Goal: Task Accomplishment & Management: Manage account settings

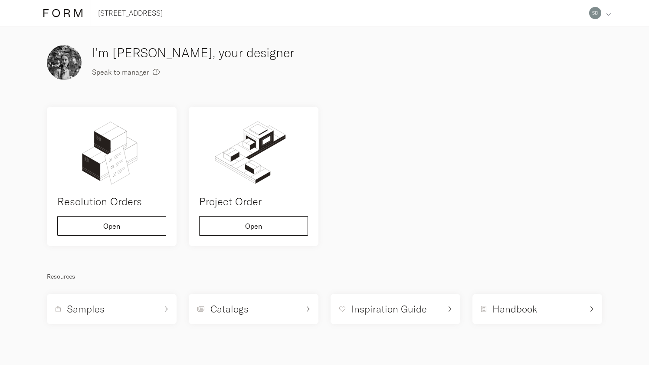
click at [606, 14] on div "Address Collaborators Profile Deposits Log out" at bounding box center [600, 13] width 29 height 26
click at [471, 89] on div "I'm [PERSON_NAME], your designer Speak to manager Resolution Orders Open Projec…" at bounding box center [325, 183] width 568 height 293
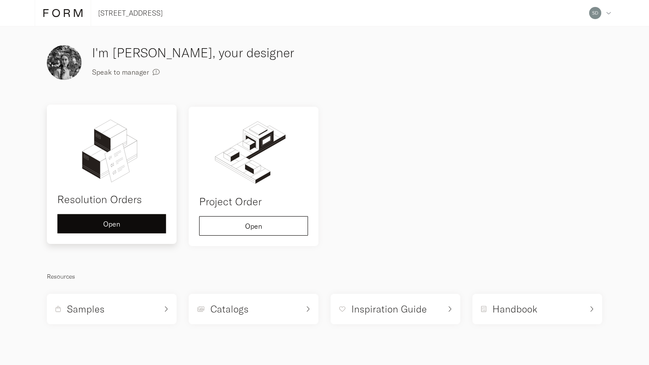
click at [142, 222] on div "Open" at bounding box center [112, 224] width 94 height 7
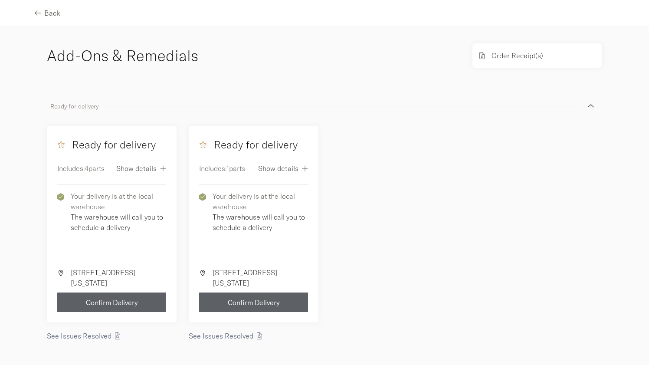
click at [33, 12] on div "Back" at bounding box center [324, 13] width 649 height 26
click at [37, 14] on icon "button" at bounding box center [36, 13] width 6 height 7
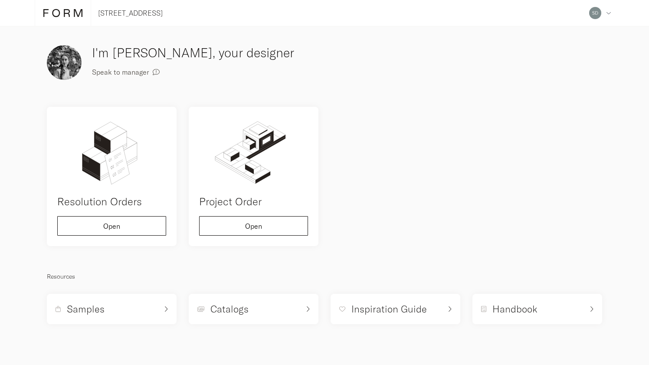
click at [155, 53] on h3 "I'm [PERSON_NAME], your designer" at bounding box center [223, 52] width 262 height 19
click at [157, 73] on icon "button" at bounding box center [156, 72] width 8 height 8
click at [64, 63] on img at bounding box center [64, 62] width 35 height 35
click at [62, 11] on icon at bounding box center [62, 13] width 39 height 10
